Goal: Use online tool/utility: Use online tool/utility

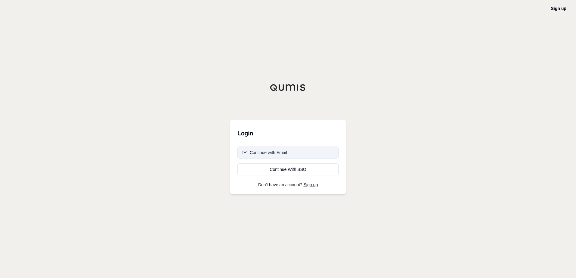
click at [225, 100] on button "Continue with Email" at bounding box center [287, 153] width 101 height 12
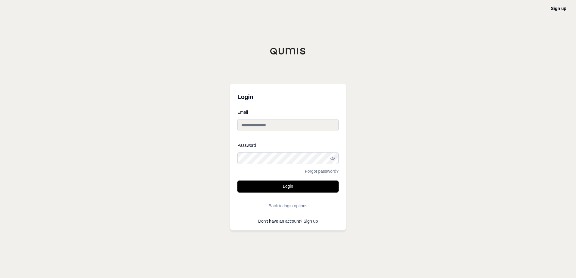
click at [225, 100] on input "Email" at bounding box center [287, 125] width 101 height 12
type input "**********"
click at [225, 100] on button "Login" at bounding box center [287, 187] width 101 height 12
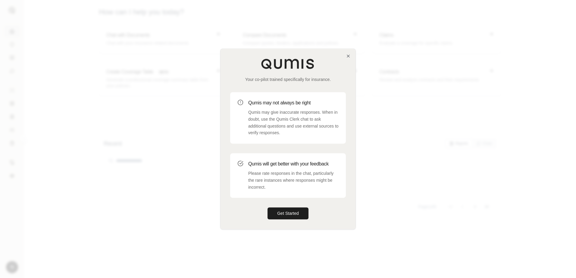
click at [225, 57] on div "Your co-pilot trained specifically for insurance. Qumis may not always be right…" at bounding box center [287, 139] width 135 height 180
click at [225, 55] on icon "button" at bounding box center [348, 56] width 5 height 5
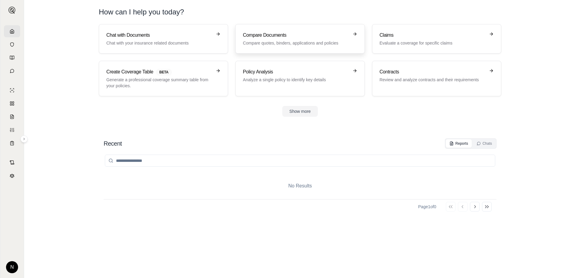
click at [225, 45] on p "Compare quotes, binders, applications and policies" at bounding box center [296, 43] width 106 height 6
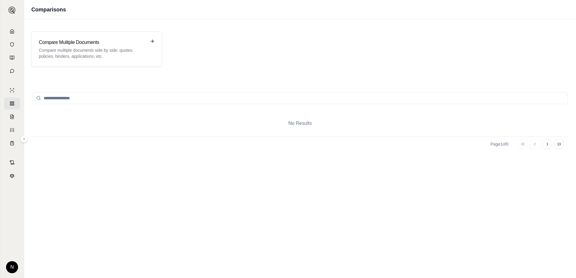
click at [11, 100] on html "N Comparisons Compare Mulitple Documents Compare multiple documents side by sid…" at bounding box center [288, 161] width 576 height 323
